Goal: Task Accomplishment & Management: Use online tool/utility

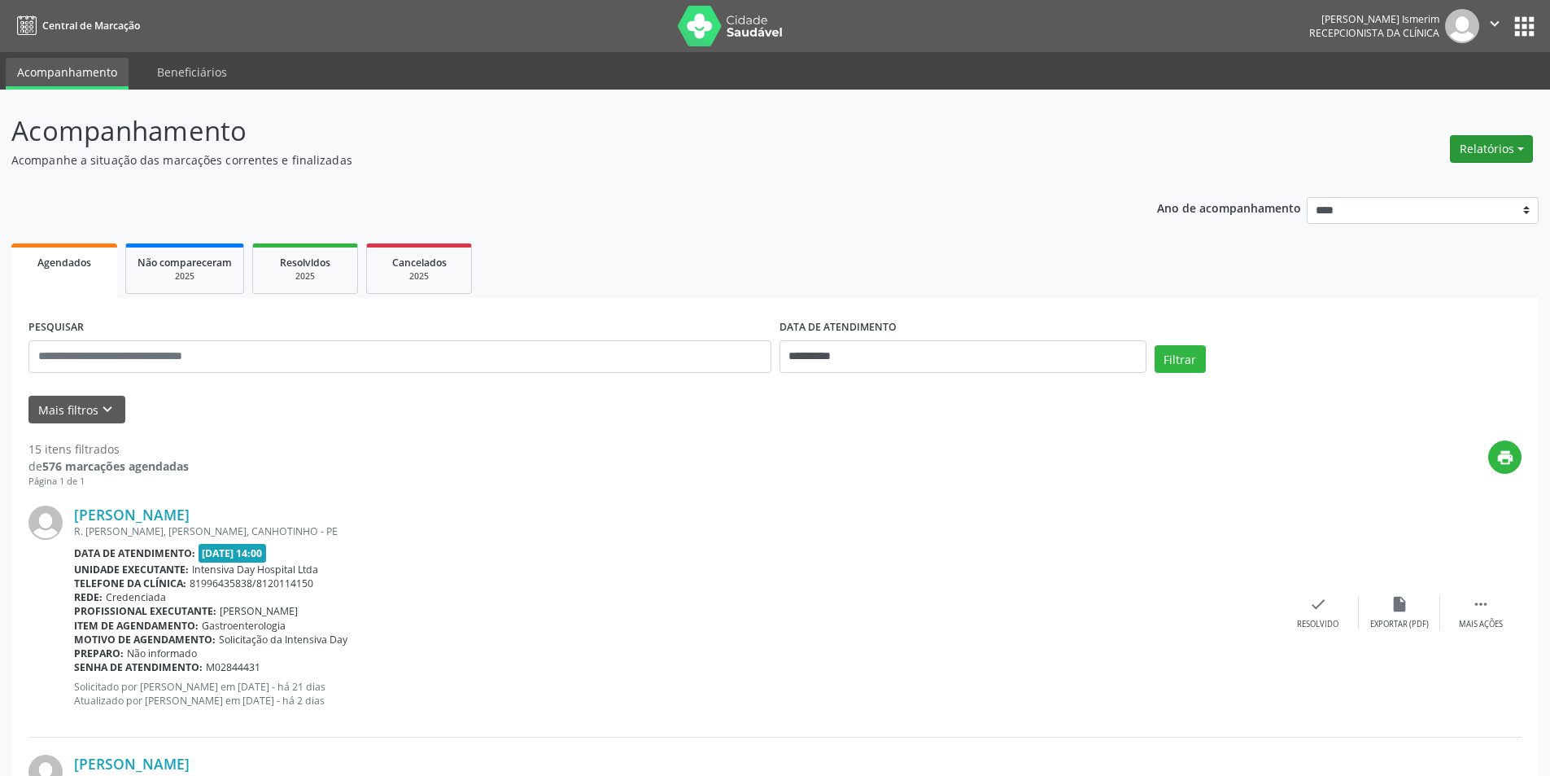
click at [1493, 150] on button "Relatórios" at bounding box center [1491, 149] width 83 height 28
click at [1450, 184] on link "Agendamentos" at bounding box center [1446, 184] width 175 height 23
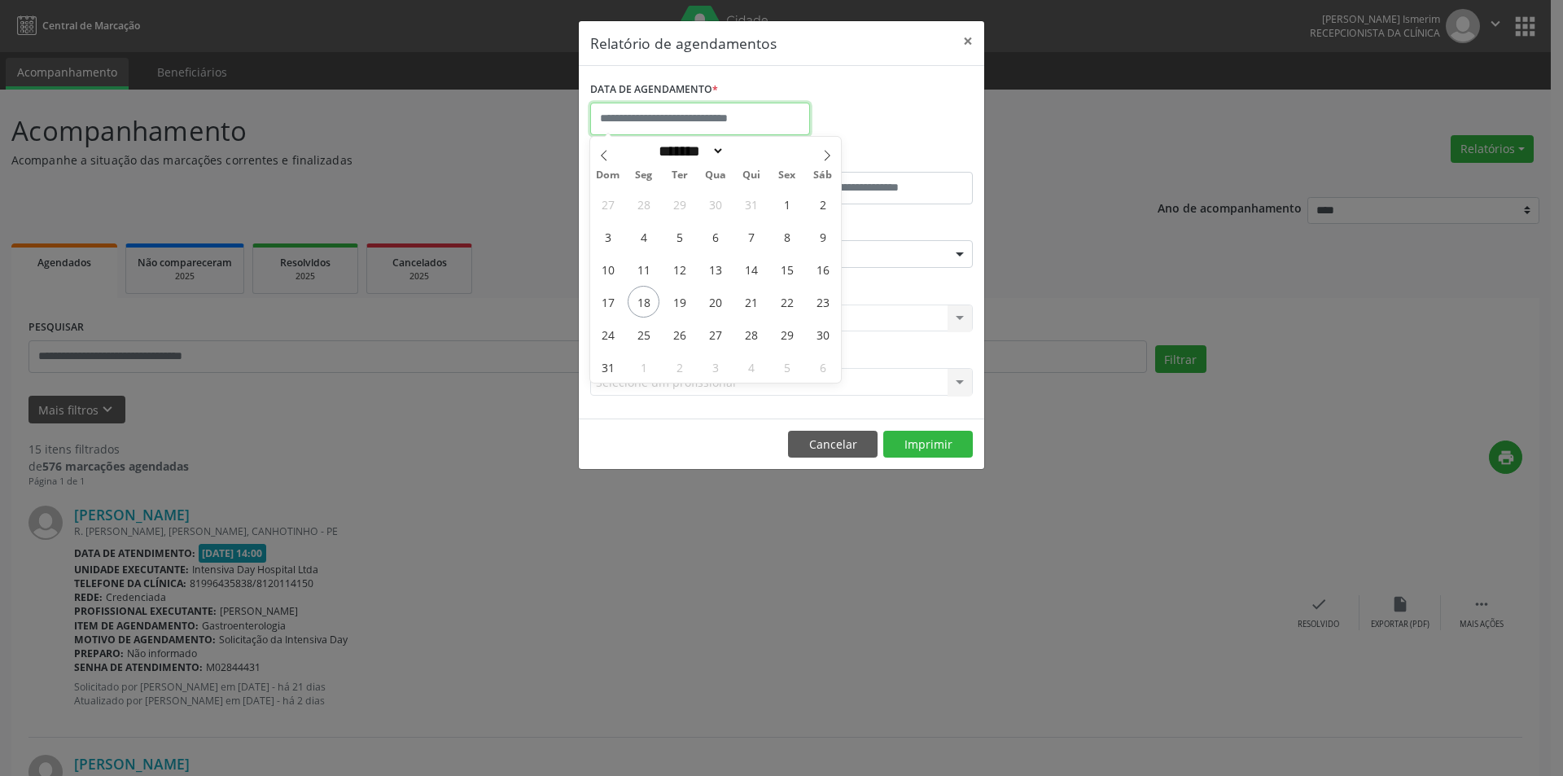
click at [628, 116] on input "text" at bounding box center [700, 119] width 220 height 33
click at [642, 295] on span "18" at bounding box center [643, 302] width 32 height 32
type input "**********"
click at [642, 295] on span "18" at bounding box center [643, 302] width 32 height 32
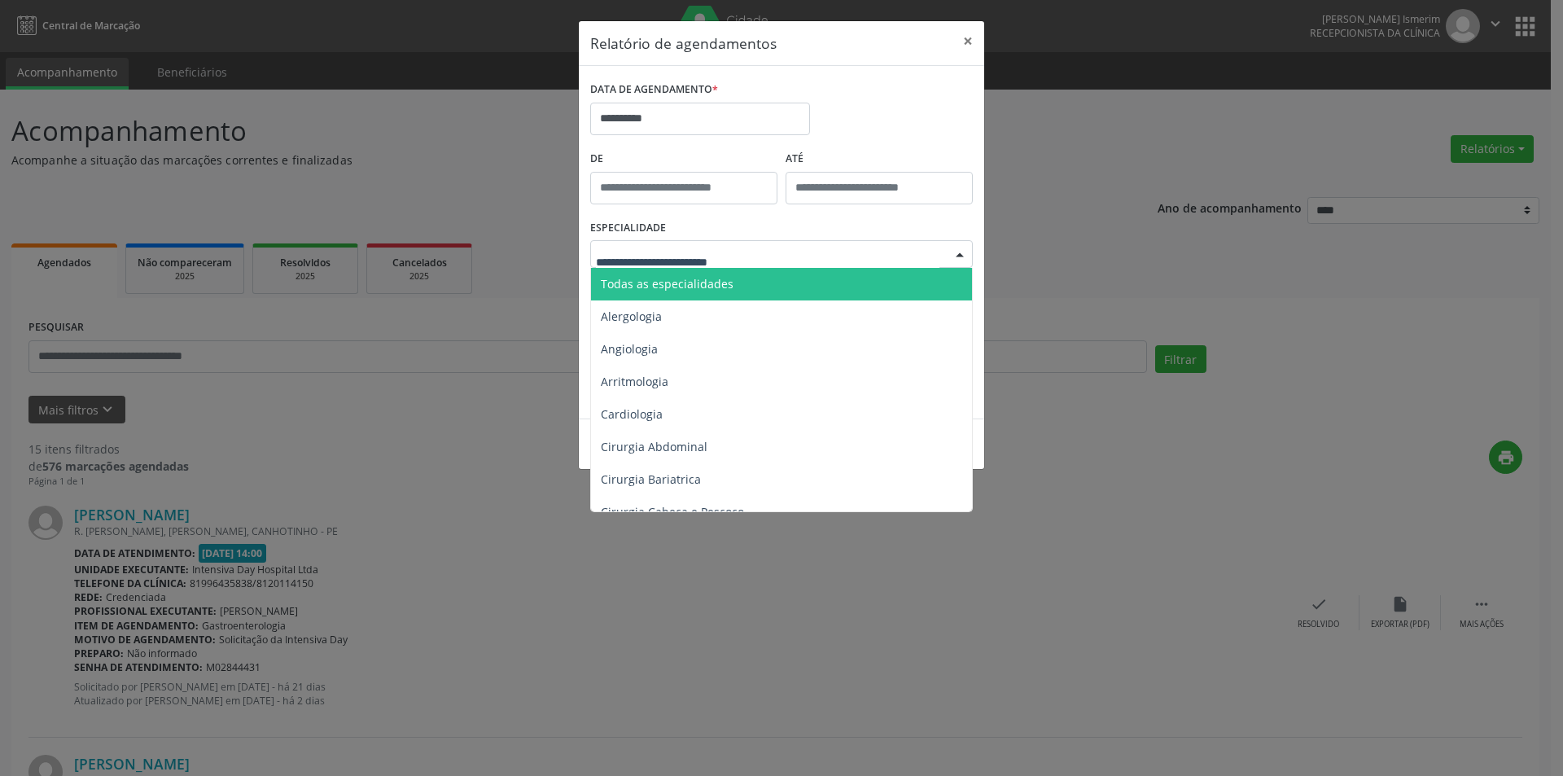
click at [671, 281] on span "Todas as especialidades" at bounding box center [667, 283] width 133 height 15
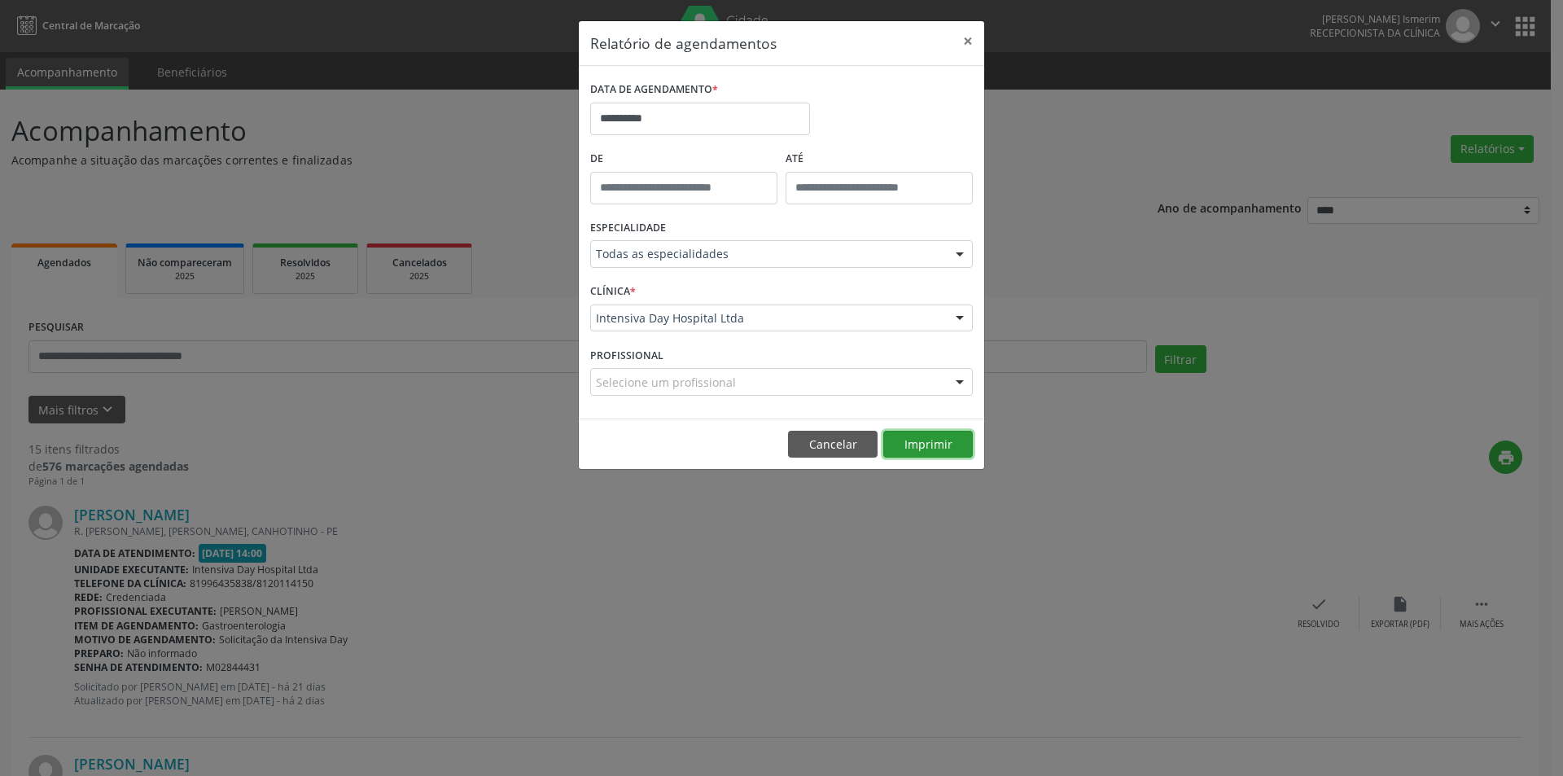
click at [923, 441] on button "Imprimir" at bounding box center [928, 445] width 90 height 28
click at [967, 35] on button "×" at bounding box center [967, 41] width 33 height 40
